Goal: Transaction & Acquisition: Purchase product/service

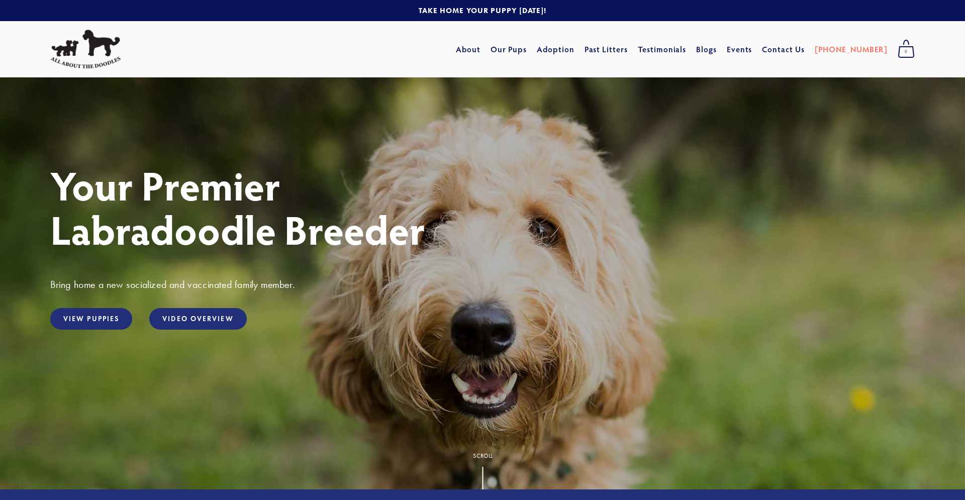
click at [90, 330] on div "View Puppies" at bounding box center [91, 319] width 99 height 39
click at [92, 320] on link "View Puppies" at bounding box center [91, 319] width 82 height 22
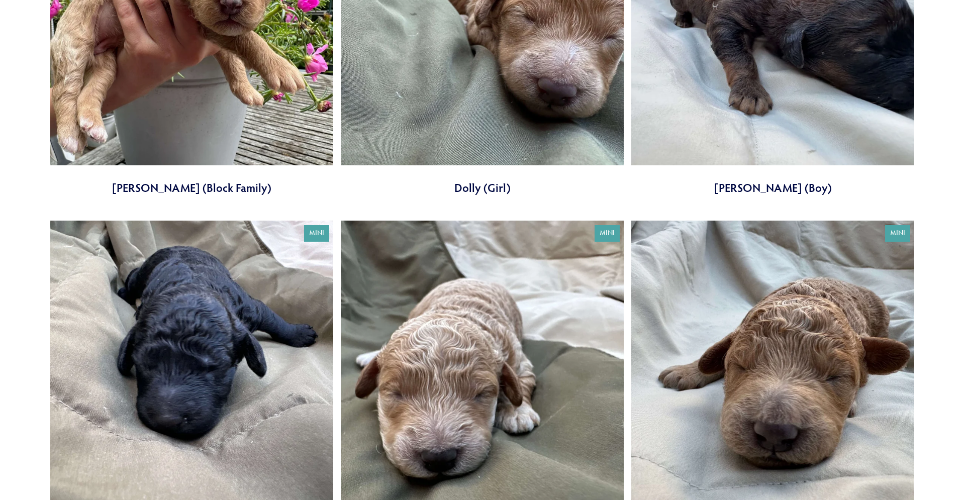
scroll to position [2871, 0]
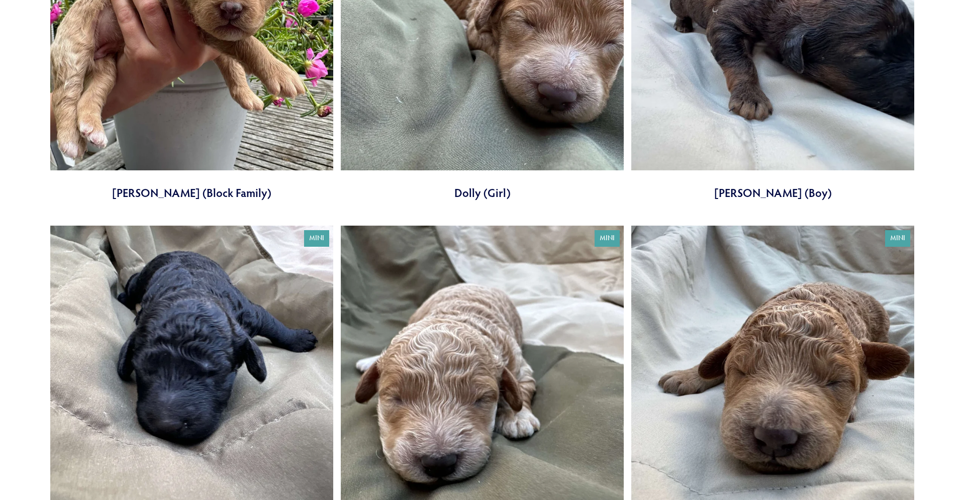
click at [254, 320] on link at bounding box center [191, 382] width 283 height 313
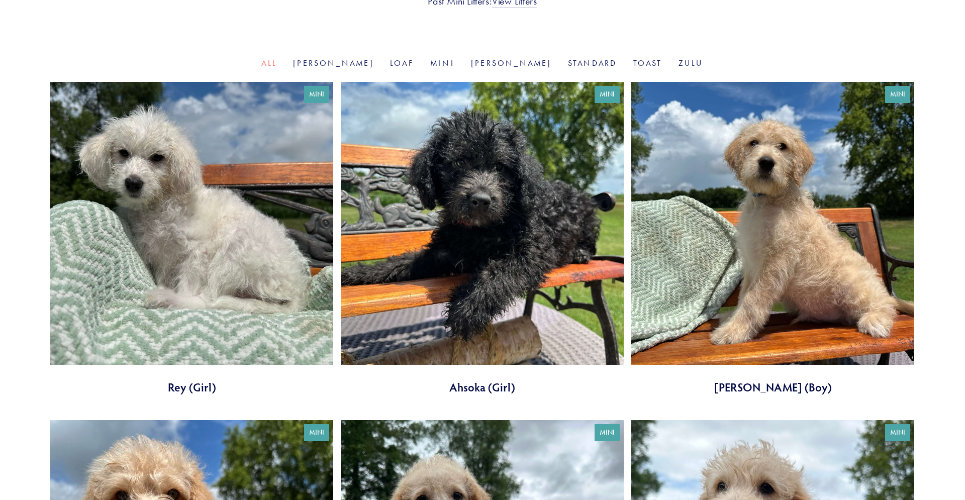
scroll to position [308, 0]
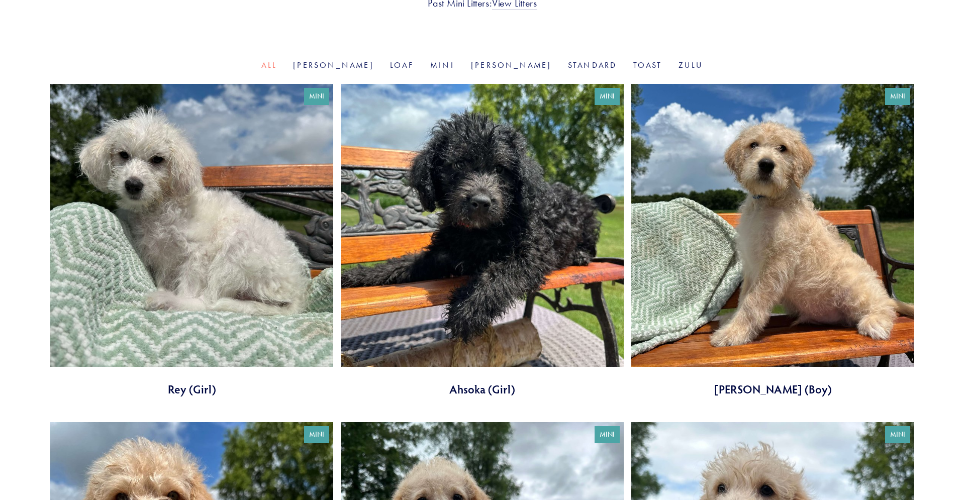
click at [555, 289] on link at bounding box center [482, 240] width 283 height 313
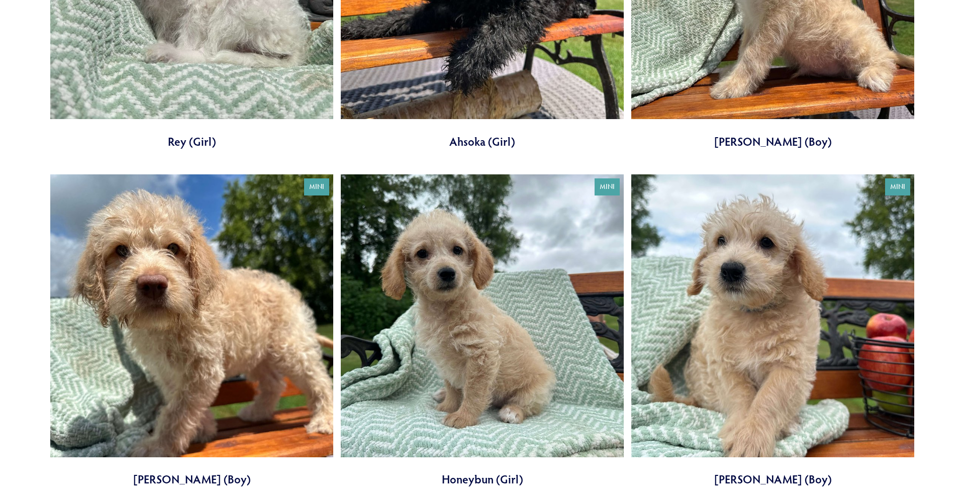
scroll to position [658, 0]
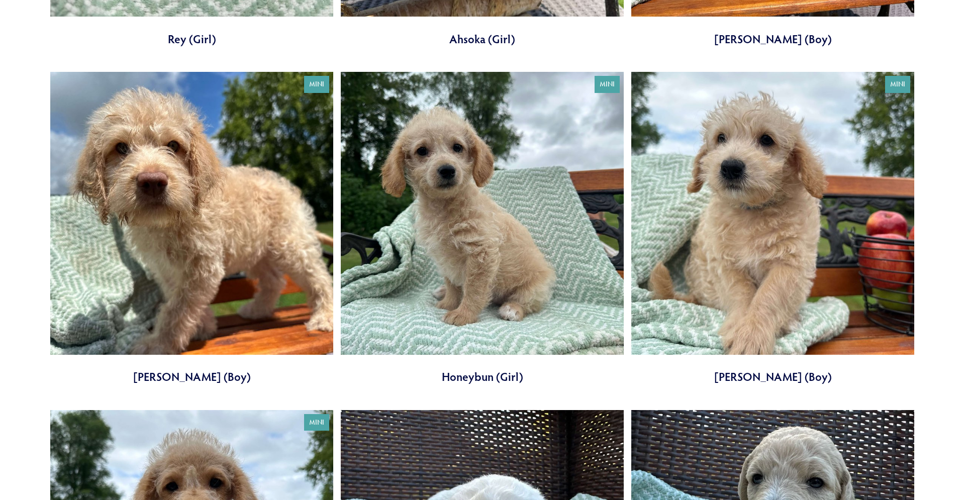
click at [206, 190] on link at bounding box center [191, 228] width 283 height 313
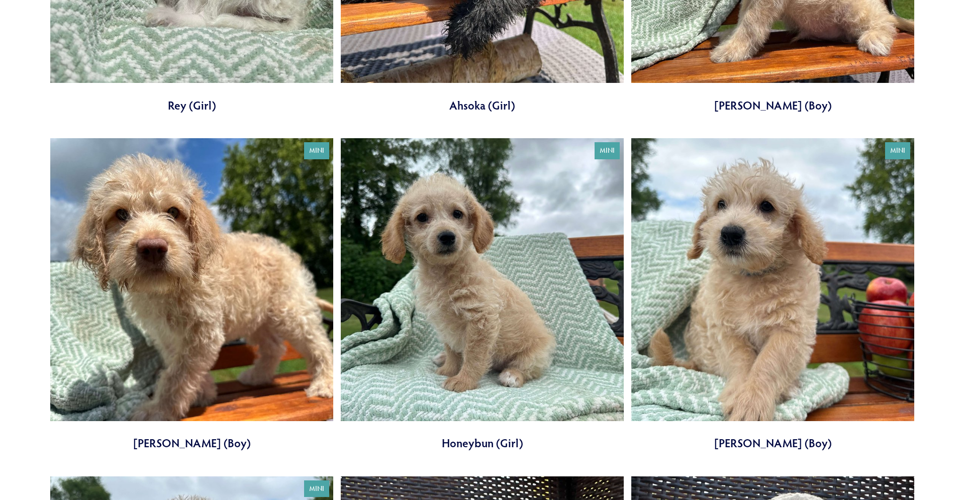
scroll to position [593, 0]
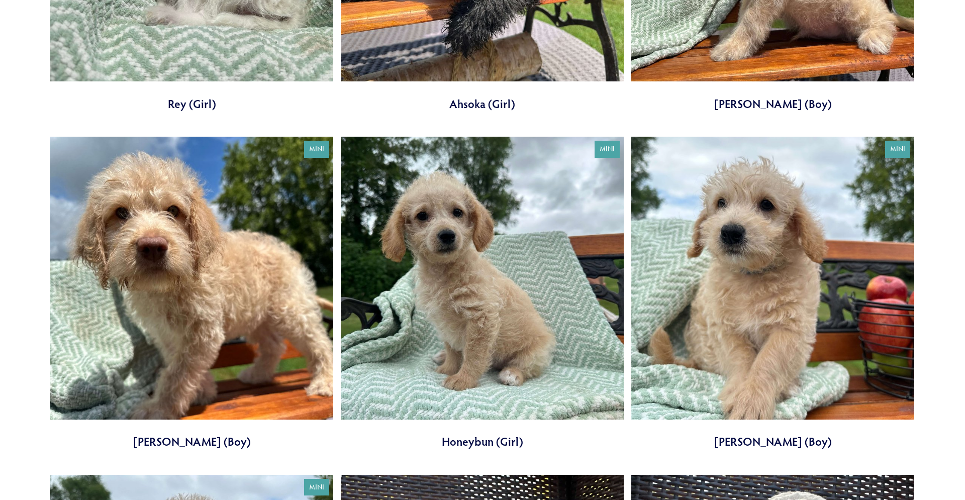
click at [388, 311] on link at bounding box center [482, 293] width 283 height 313
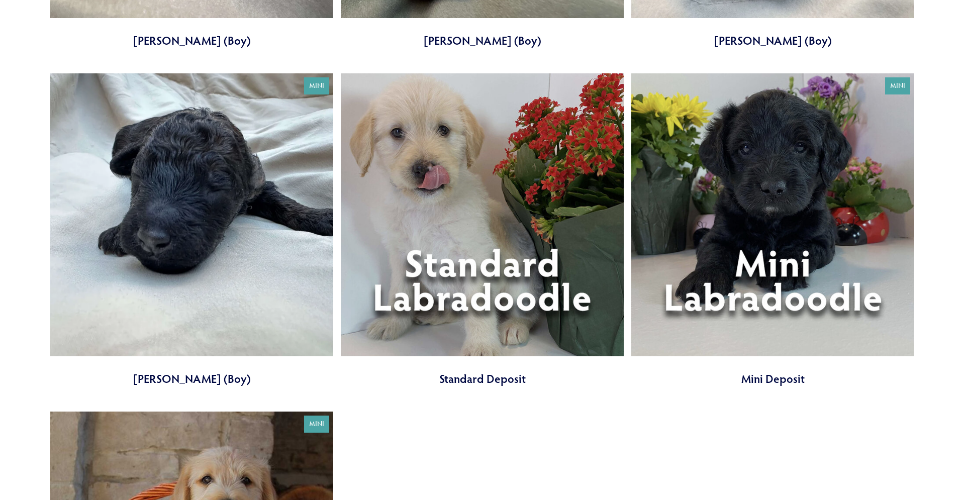
scroll to position [3413, 0]
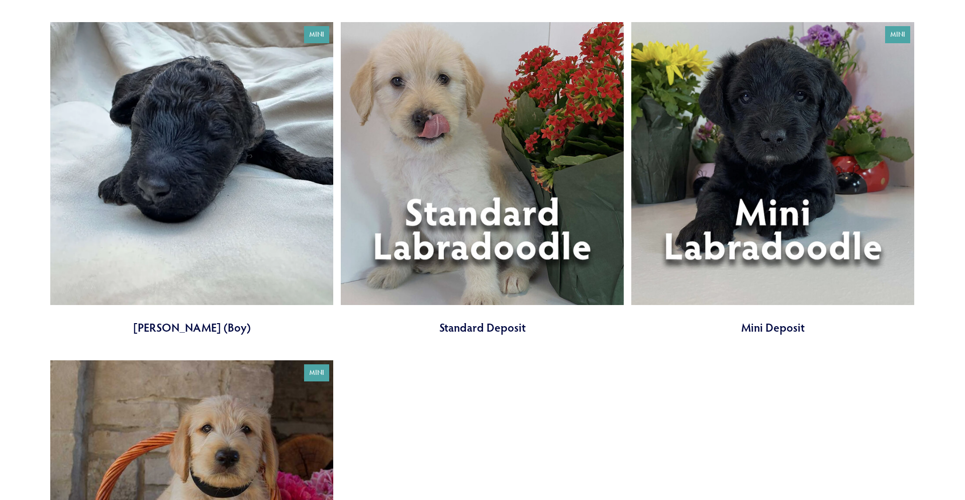
click at [272, 256] on link at bounding box center [191, 178] width 283 height 313
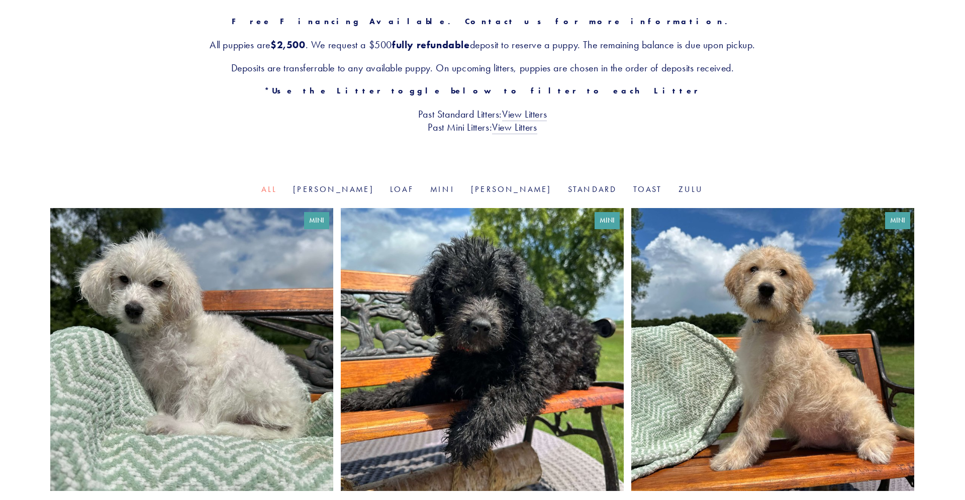
scroll to position [183, 0]
click at [423, 268] on link at bounding box center [482, 365] width 283 height 313
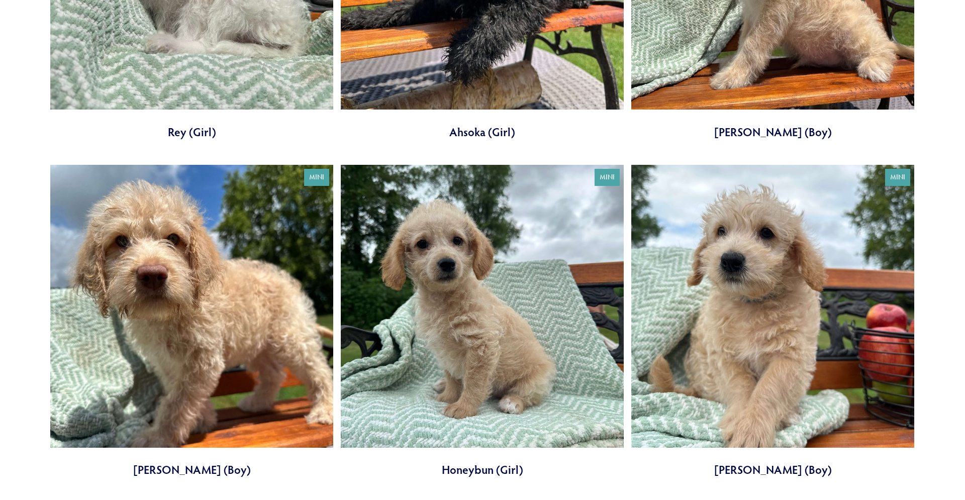
scroll to position [662, 0]
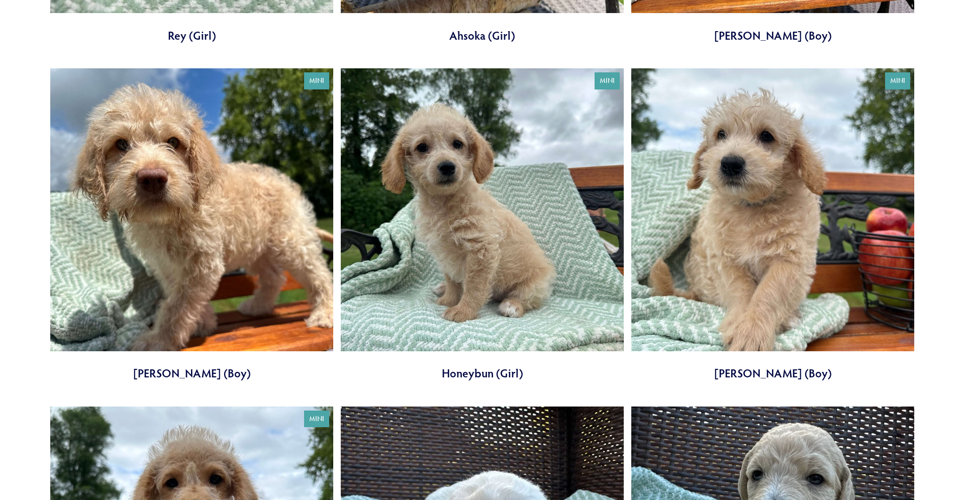
click at [763, 270] on link at bounding box center [772, 224] width 283 height 313
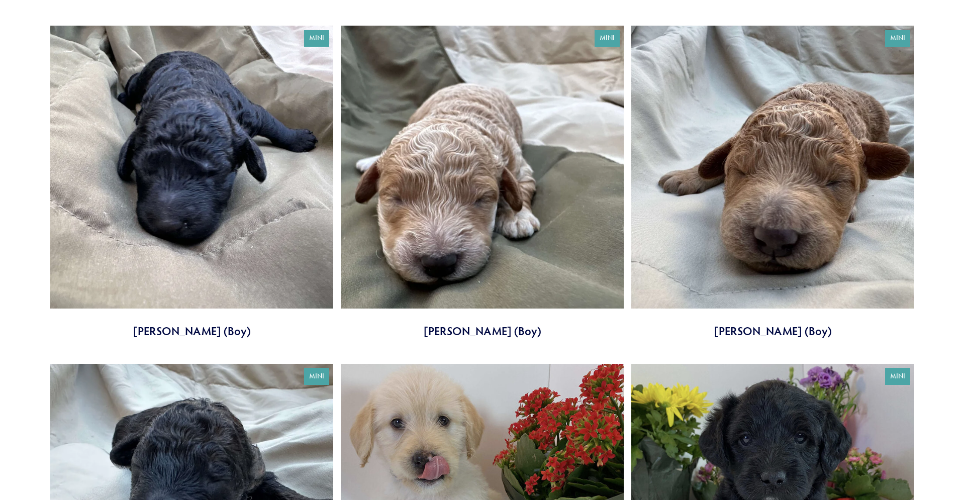
scroll to position [3276, 0]
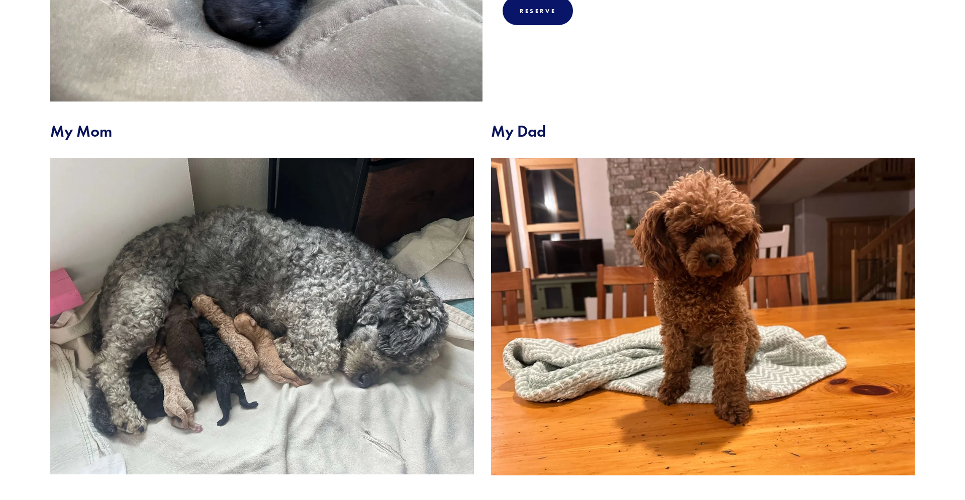
scroll to position [359, 0]
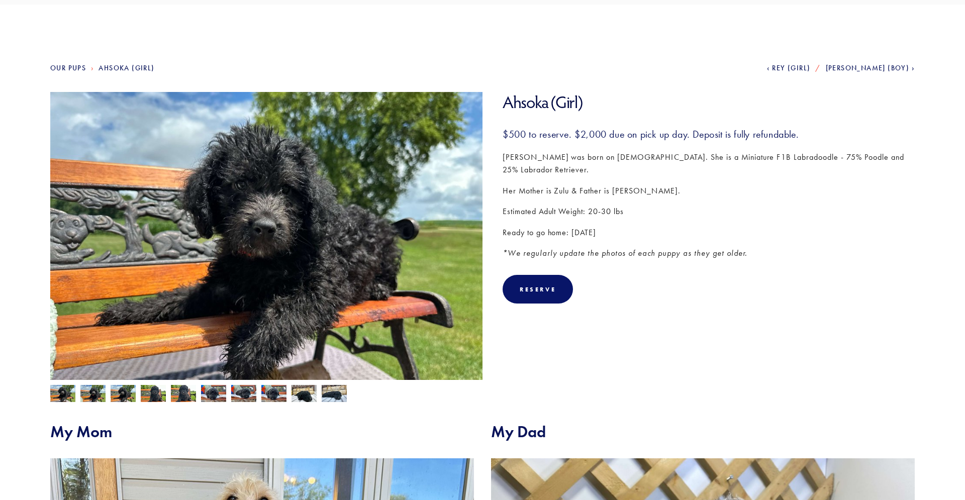
scroll to position [38, 0]
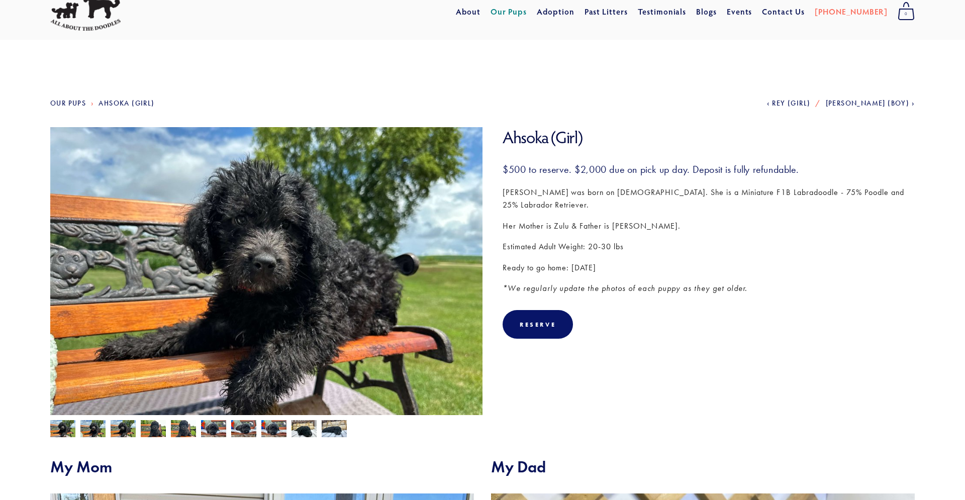
click at [113, 429] on img at bounding box center [123, 429] width 25 height 19
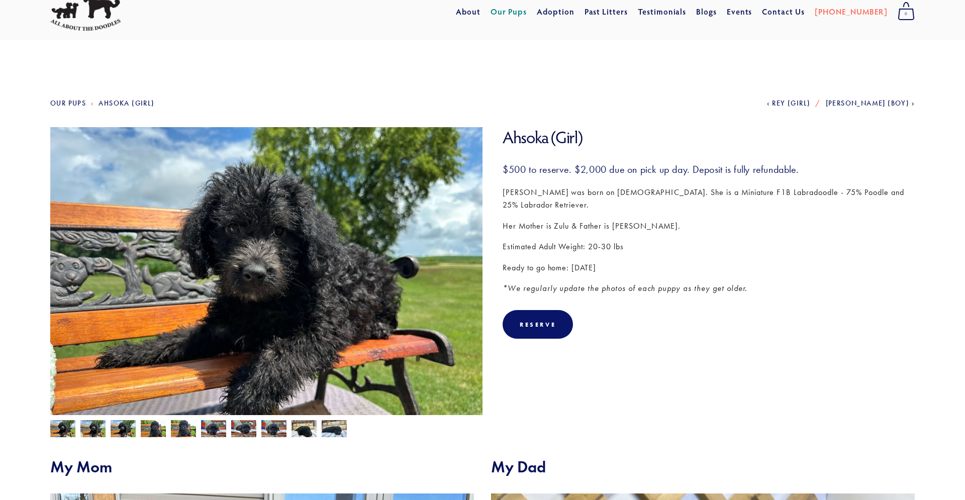
click at [91, 429] on img at bounding box center [92, 429] width 25 height 19
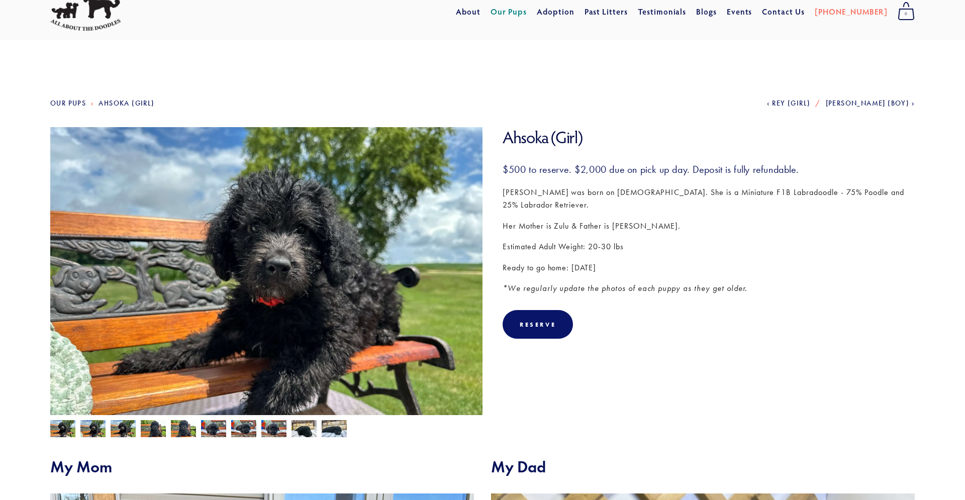
click at [151, 429] on img at bounding box center [153, 429] width 25 height 19
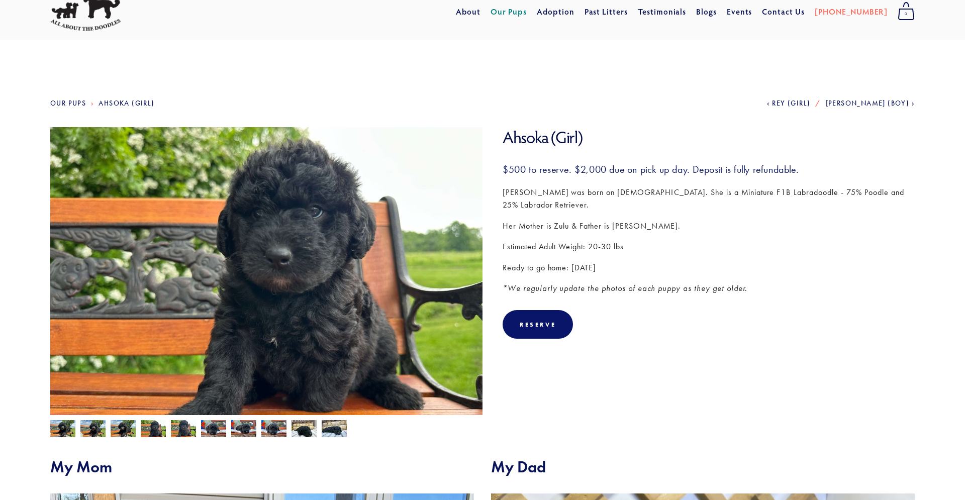
click at [197, 424] on div at bounding box center [263, 426] width 437 height 22
click at [211, 423] on img at bounding box center [213, 428] width 25 height 19
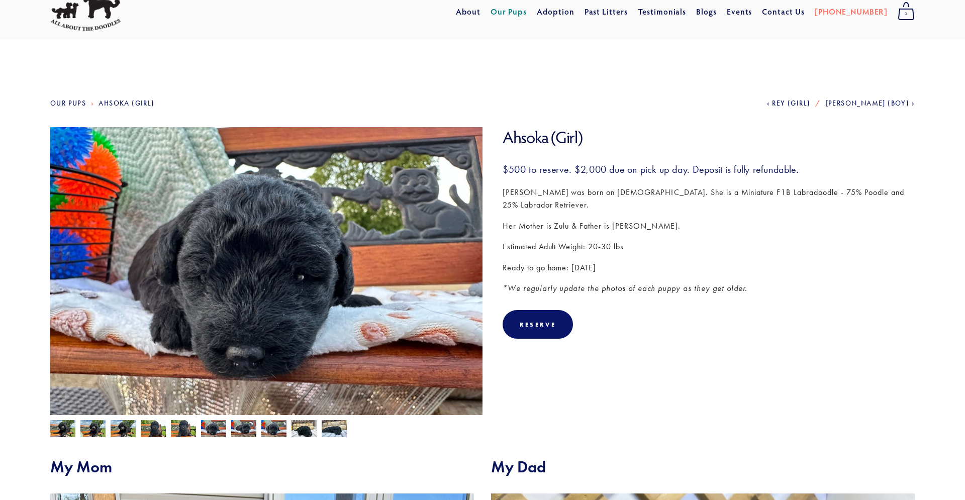
click at [251, 425] on img at bounding box center [243, 428] width 25 height 19
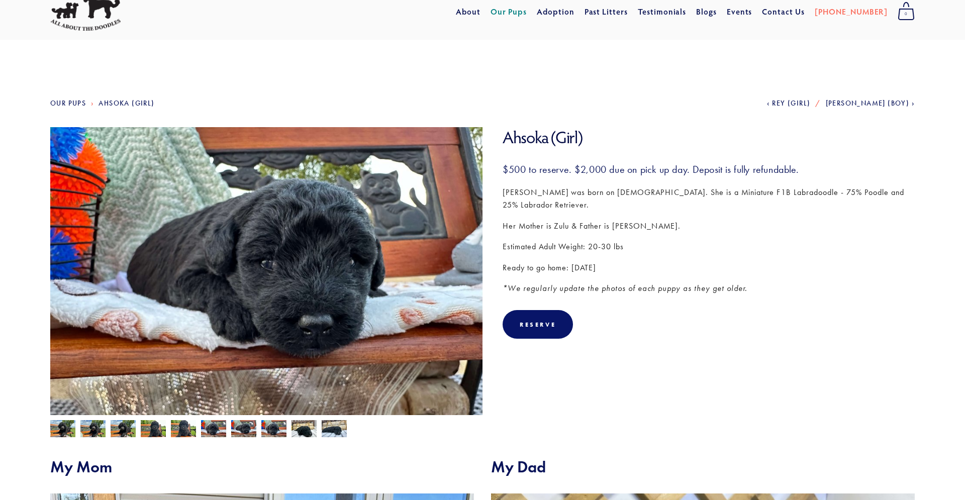
click at [275, 423] on img at bounding box center [273, 428] width 25 height 19
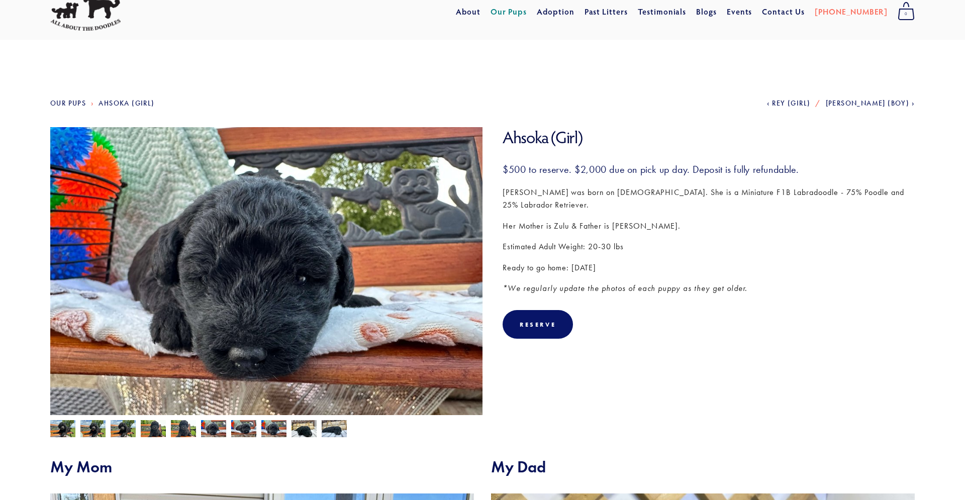
click at [300, 422] on img at bounding box center [304, 428] width 25 height 19
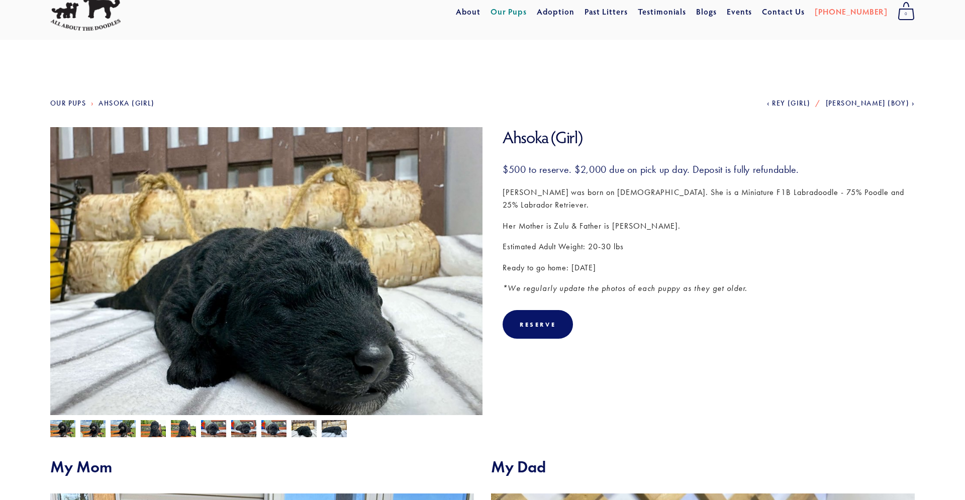
click at [341, 423] on img at bounding box center [334, 428] width 25 height 19
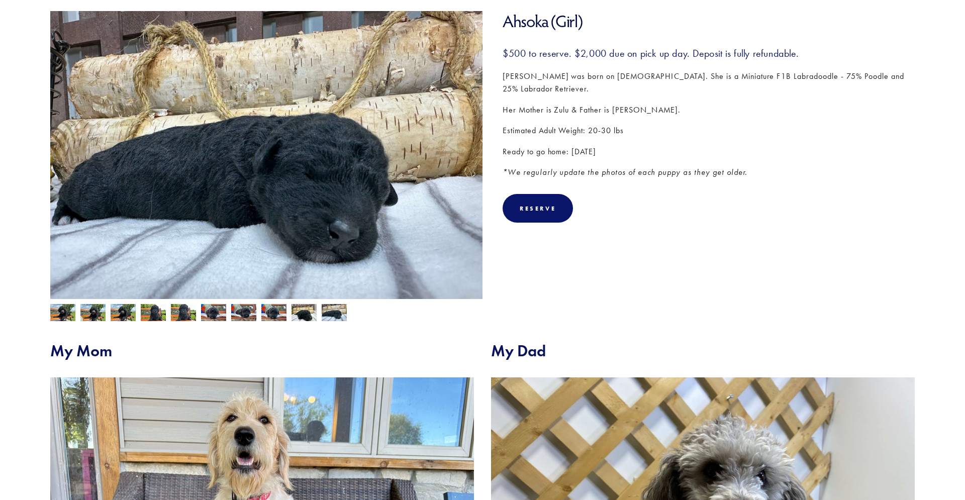
scroll to position [140, 0]
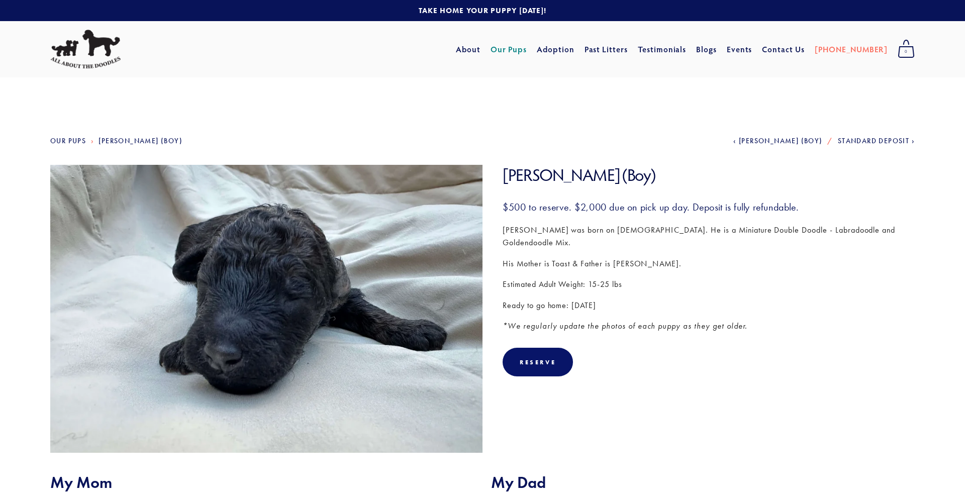
click at [259, 324] on img at bounding box center [266, 327] width 432 height 324
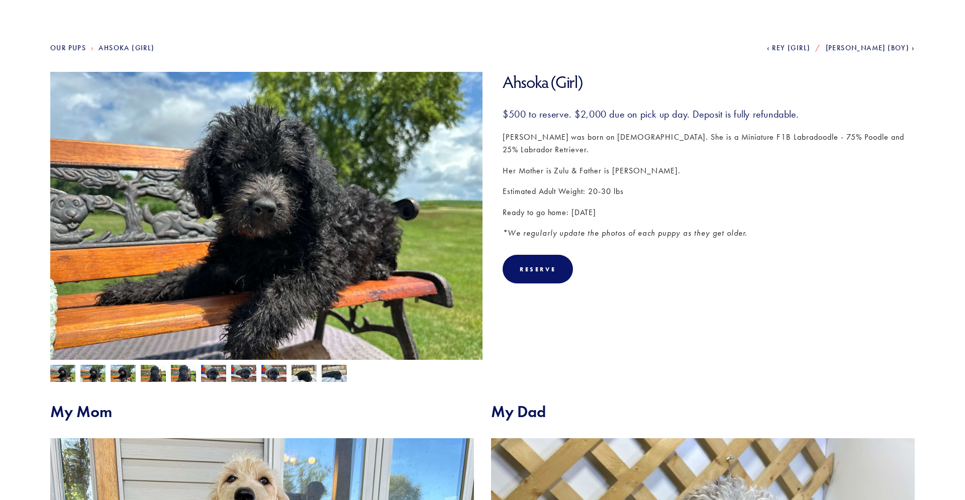
scroll to position [103, 0]
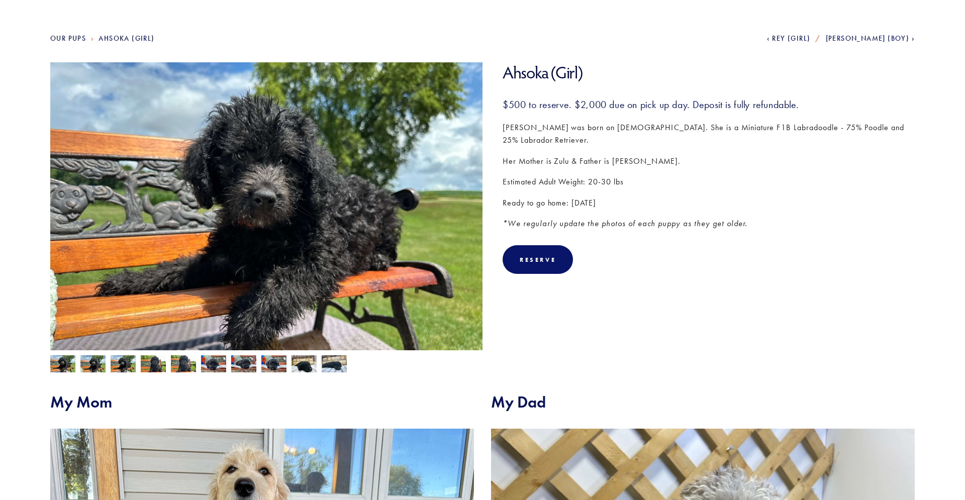
click at [326, 359] on img at bounding box center [334, 363] width 25 height 19
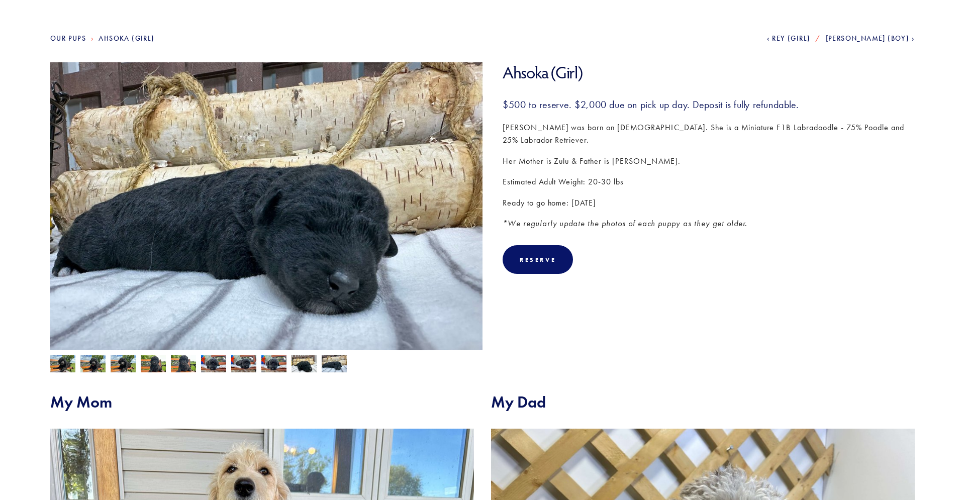
click at [308, 362] on img at bounding box center [304, 363] width 25 height 19
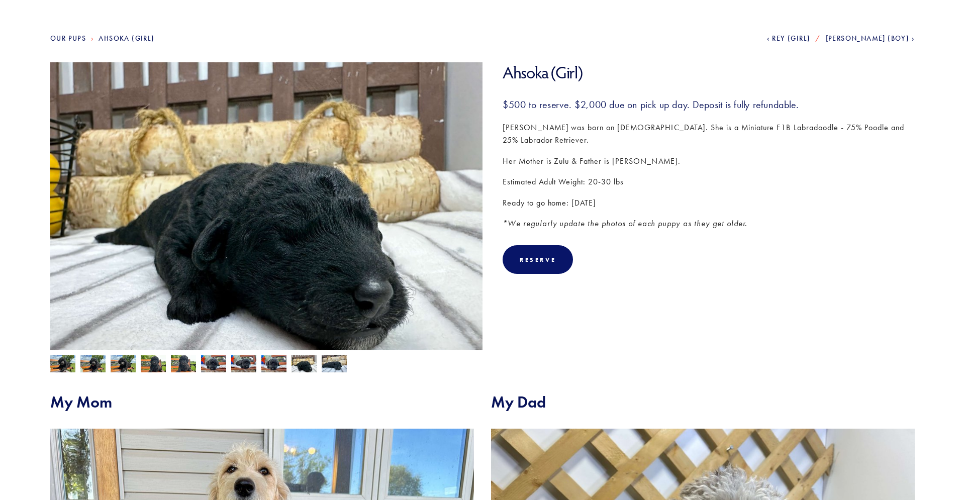
click at [273, 364] on img at bounding box center [273, 363] width 25 height 19
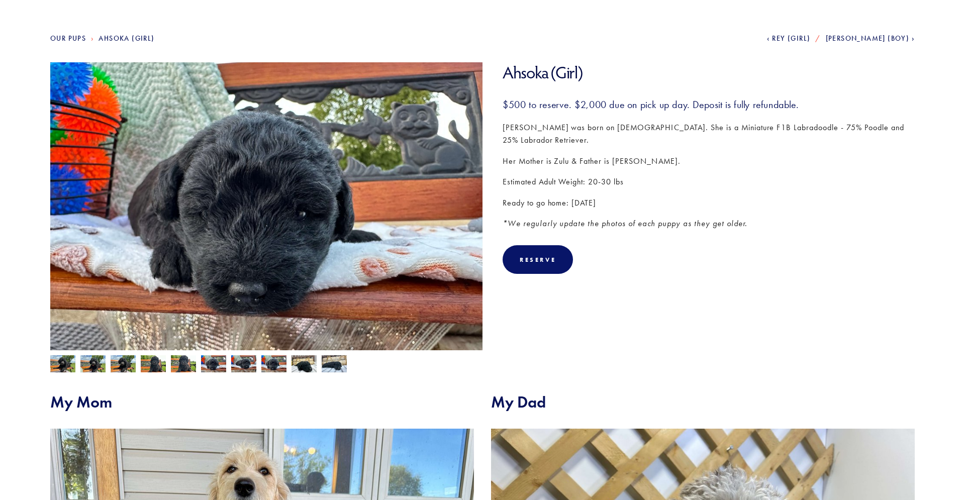
click at [248, 365] on img at bounding box center [243, 363] width 25 height 19
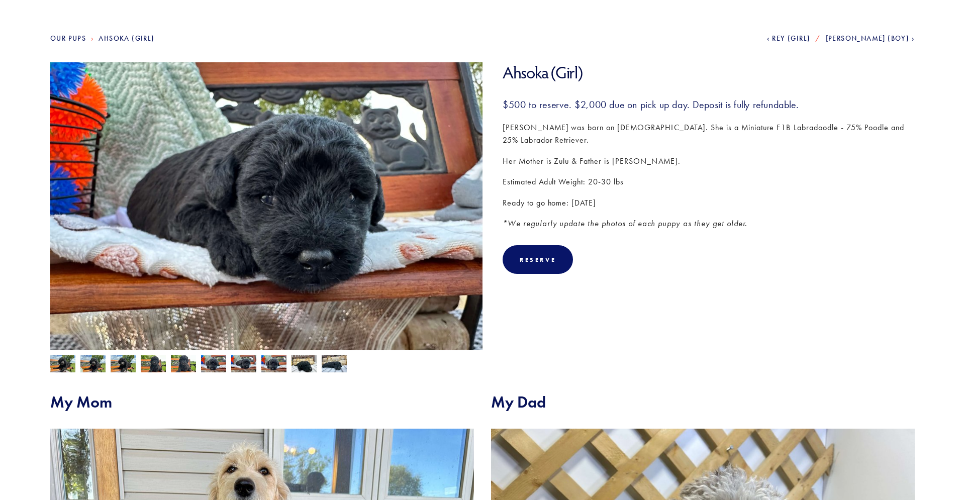
click at [223, 363] on img at bounding box center [213, 363] width 25 height 19
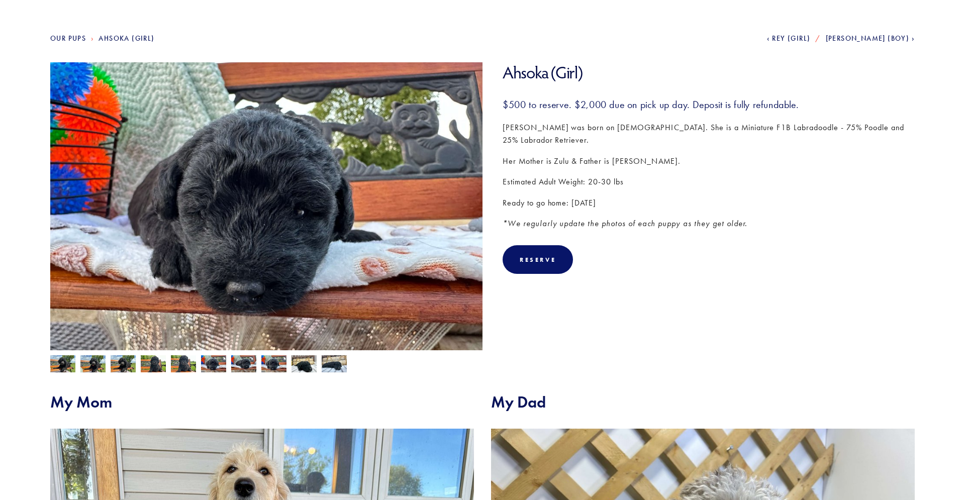
click at [174, 363] on img at bounding box center [183, 364] width 25 height 19
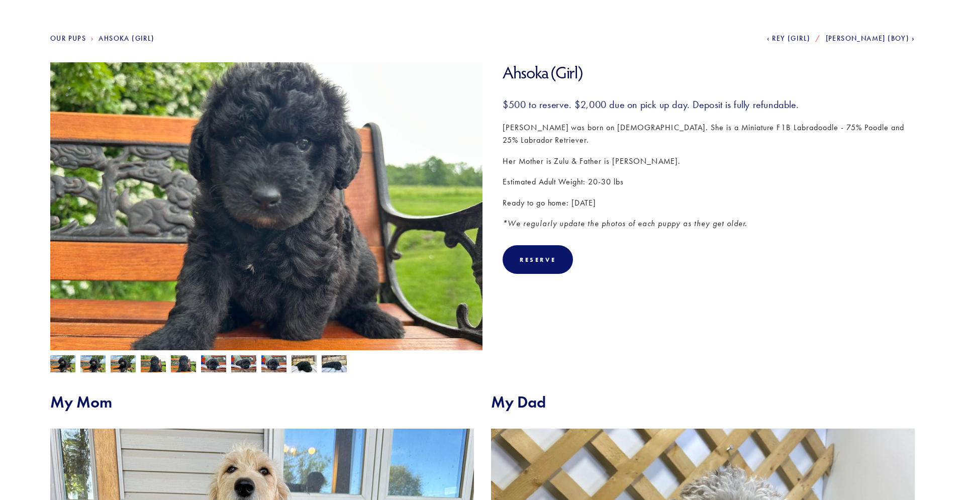
click at [162, 362] on img at bounding box center [153, 364] width 25 height 19
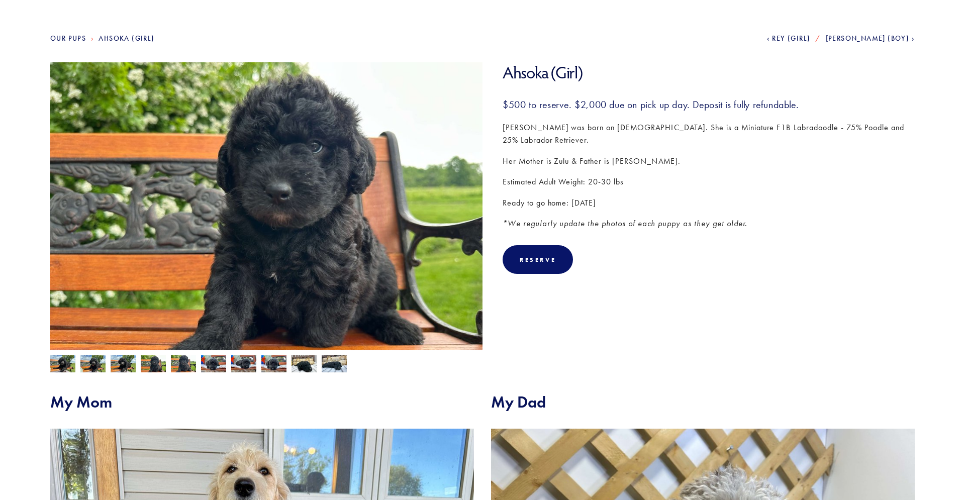
click at [165, 359] on img at bounding box center [153, 364] width 25 height 19
click at [159, 362] on img at bounding box center [153, 364] width 25 height 19
click at [138, 366] on div at bounding box center [263, 361] width 437 height 22
click at [129, 367] on img at bounding box center [123, 364] width 25 height 19
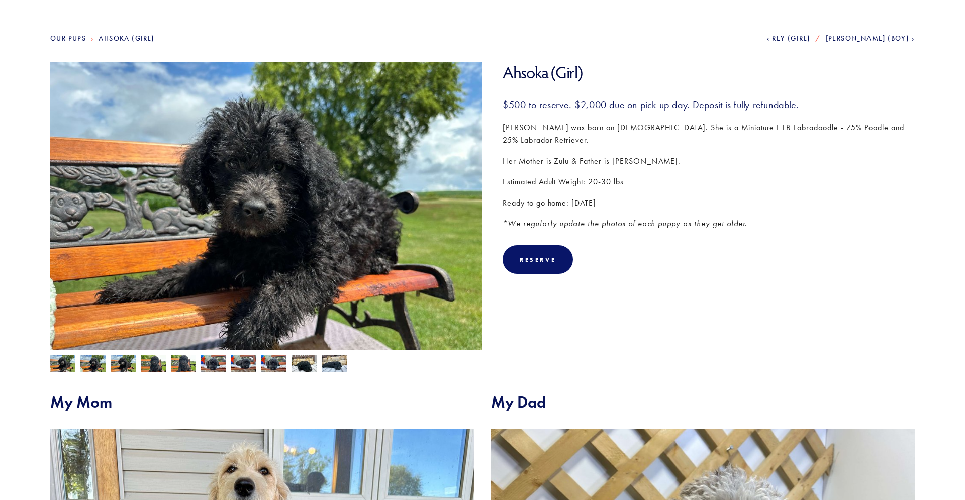
click at [76, 365] on div at bounding box center [263, 361] width 437 height 22
click at [75, 365] on img at bounding box center [62, 364] width 25 height 19
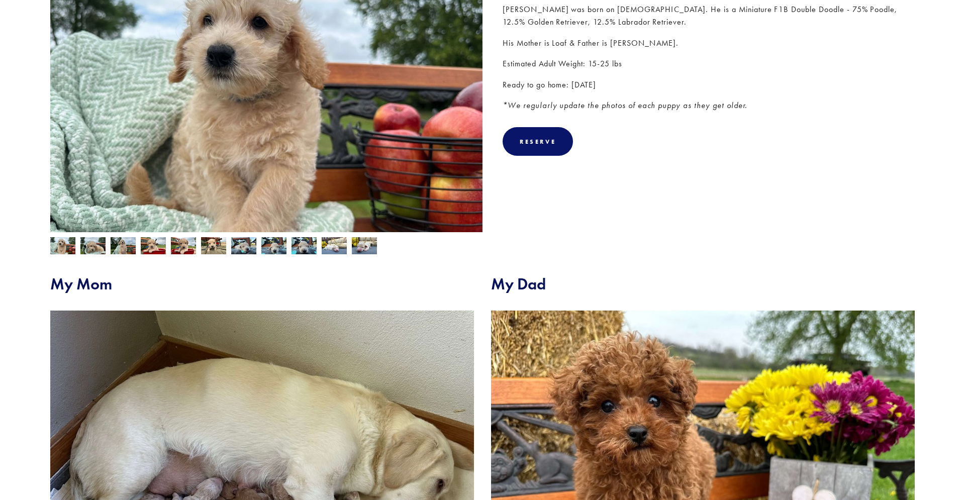
scroll to position [169, 0]
